Goal: Task Accomplishment & Management: Use online tool/utility

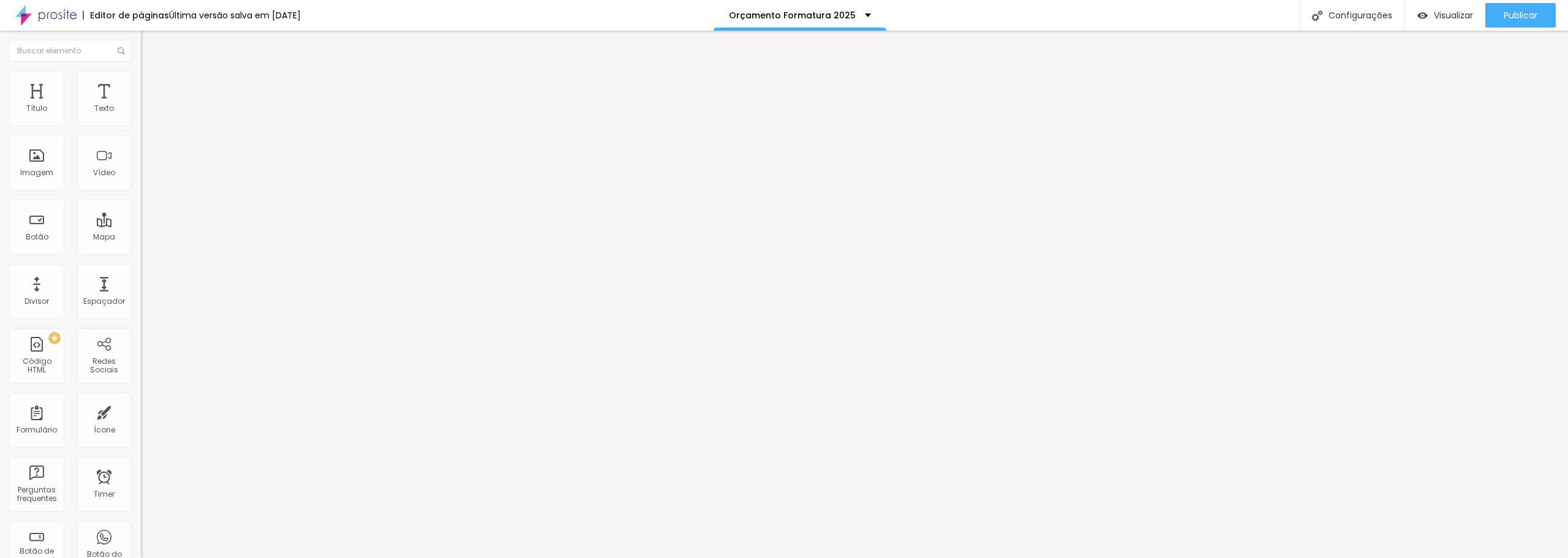
click at [141, 166] on div "<! DOCTYPE html > < html lang = "pt-br" > < head > < meta charset = "UTF-8" > <…" at bounding box center [644, 153] width 1007 height 94
click at [1521, 12] on span "Publicar" at bounding box center [1520, 15] width 34 height 10
click at [1440, 15] on span "Visualizar" at bounding box center [1442, 15] width 39 height 10
click at [141, 175] on div "<! DOCTYPE html > < html lang = "pt-br" > < head > < meta charset = "UTF-8" /> …" at bounding box center [683, 153] width 1084 height 94
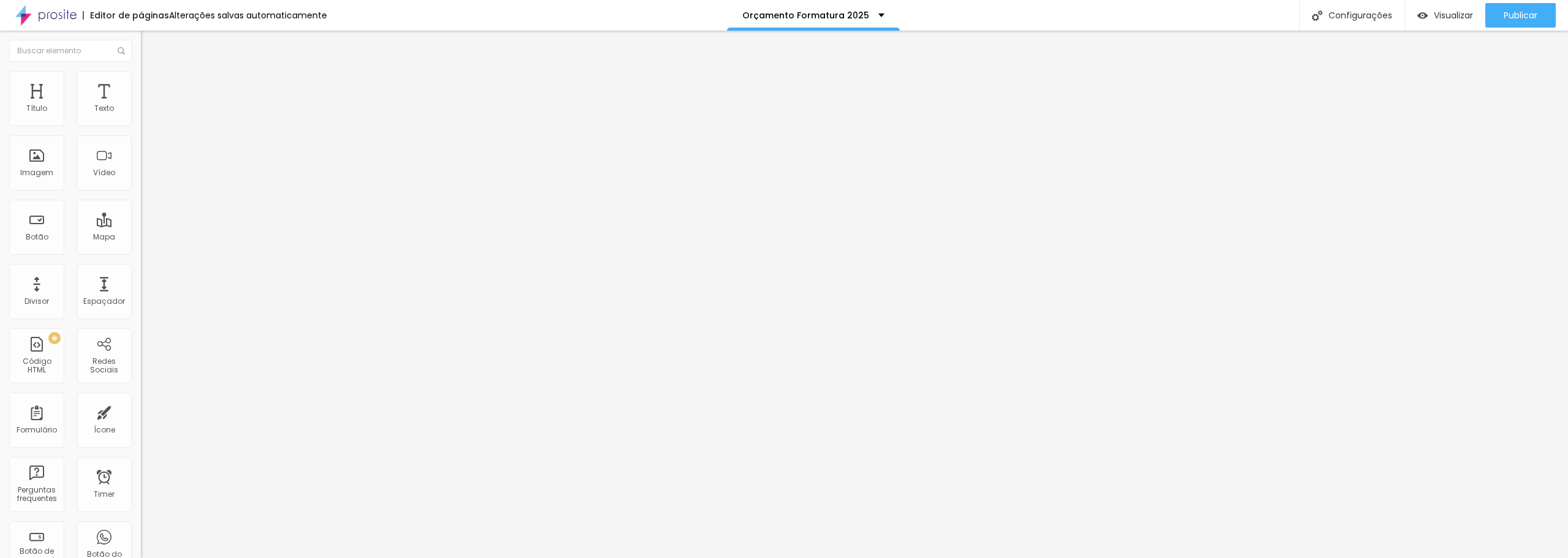
click at [141, 83] on img at bounding box center [146, 88] width 11 height 11
click at [141, 449] on input "text" at bounding box center [214, 455] width 147 height 12
drag, startPoint x: 83, startPoint y: 183, endPoint x: 3, endPoint y: 185, distance: 80.0
click at [141, 185] on div "20 Espaçamento entre colunas 20 px Espaçamento vertical ID Html orcamento Class…" at bounding box center [211, 353] width 141 height 515
type input "orcamento"
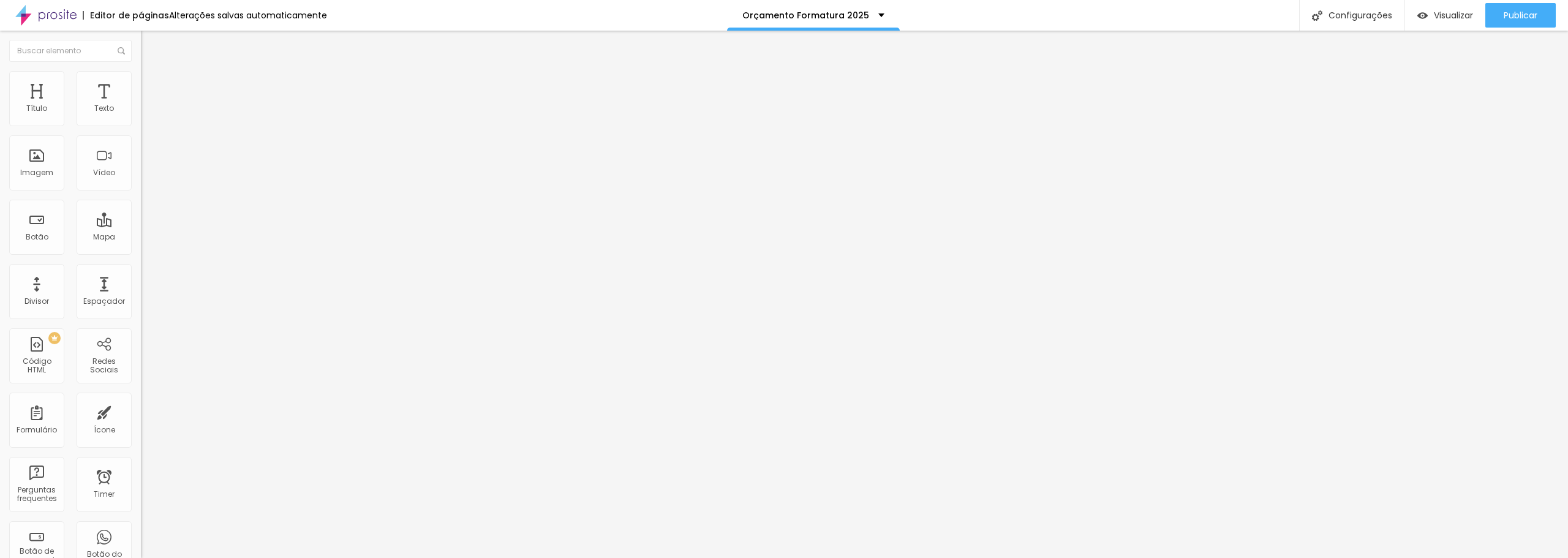
click at [150, 41] on div "Editar Seção" at bounding box center [187, 44] width 73 height 10
click at [54, 225] on div "Botão" at bounding box center [37, 227] width 55 height 55
click at [39, 245] on div "Botão" at bounding box center [37, 227] width 55 height 55
drag, startPoint x: 22, startPoint y: 127, endPoint x: -45, endPoint y: 125, distance: 67.0
click at [0, 125] on html "Editor de páginas Alterações salvas automaticamente Orçamento Formatura 2025 Co…" at bounding box center [784, 279] width 1568 height 558
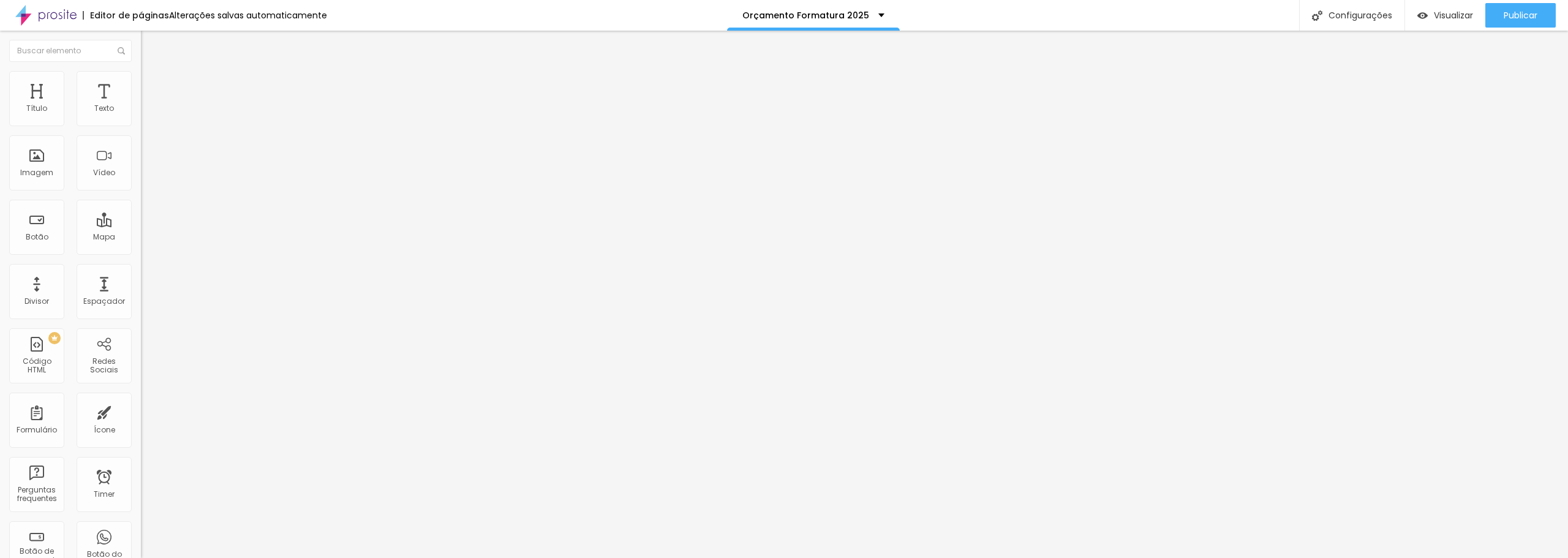
paste input "orcamento"
drag, startPoint x: 16, startPoint y: 136, endPoint x: -22, endPoint y: 136, distance: 38.0
click at [0, 136] on html "Editor de páginas Alterações salvas automaticamente Orçamento Formatura 2025 Co…" at bounding box center [784, 279] width 1568 height 558
type input "QUERO CONTRATAR"
click at [141, 252] on input "https://" at bounding box center [214, 246] width 147 height 12
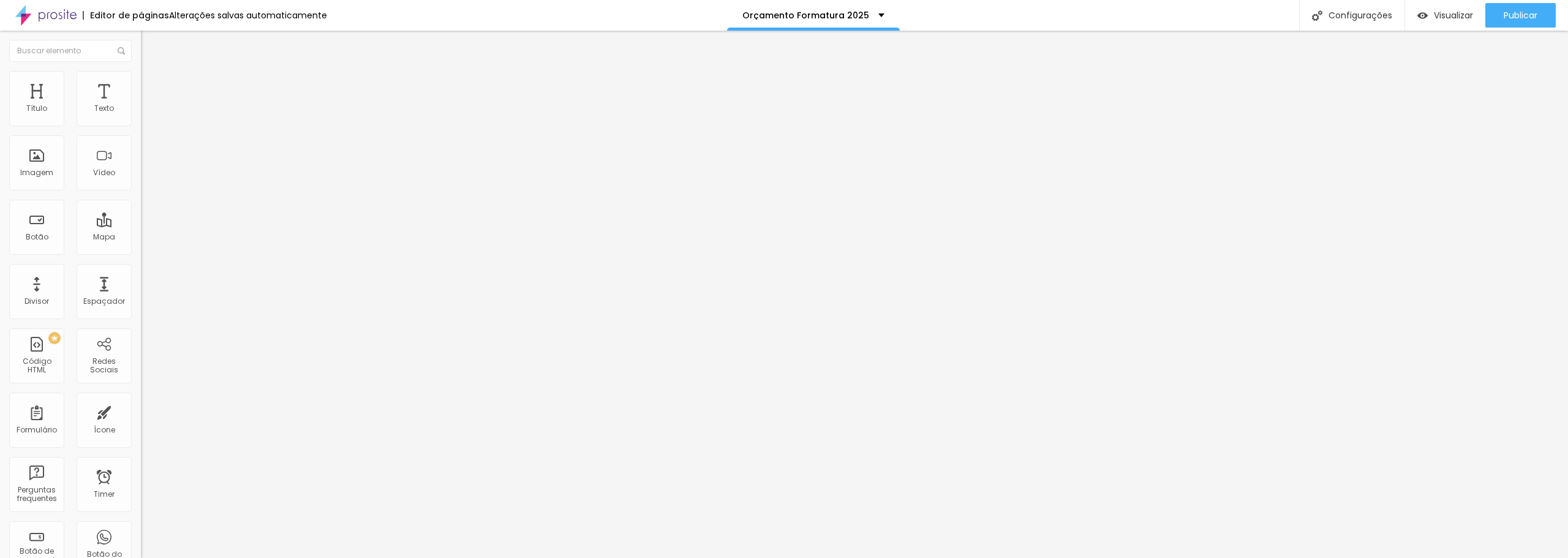
drag, startPoint x: 79, startPoint y: 259, endPoint x: -54, endPoint y: 248, distance: 133.5
click at [0, 248] on html "Editor de páginas Alterações salvas automaticamente Orçamento Formatura 2025 Co…" at bounding box center [784, 279] width 1568 height 558
paste input "orcamento"
type input "#orcamento"
click at [1526, 13] on span "Publicar" at bounding box center [1520, 15] width 34 height 10
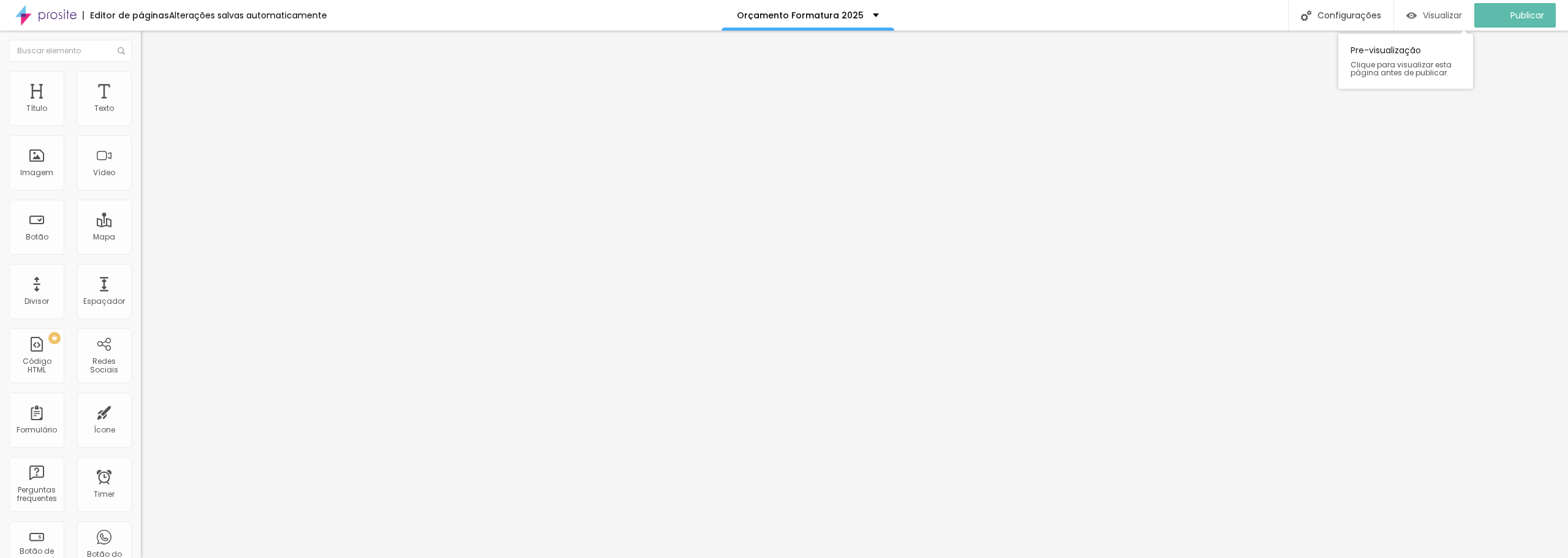
click at [1439, 15] on span "Visualizar" at bounding box center [1442, 15] width 39 height 10
click at [1514, 18] on span "Publicar" at bounding box center [1520, 15] width 34 height 10
click at [141, 105] on img at bounding box center [144, 101] width 8 height 8
